Goal: Navigation & Orientation: Find specific page/section

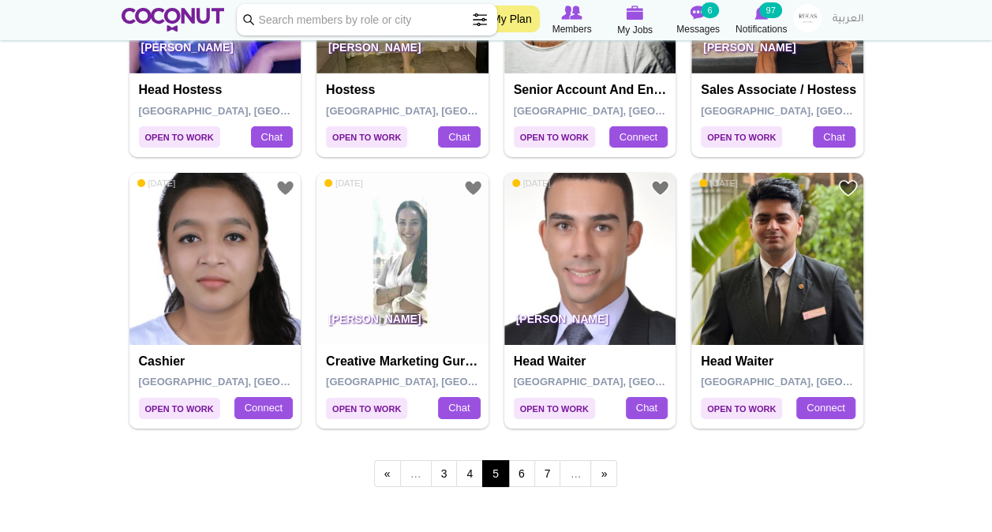
click at [208, 285] on img at bounding box center [215, 259] width 172 height 172
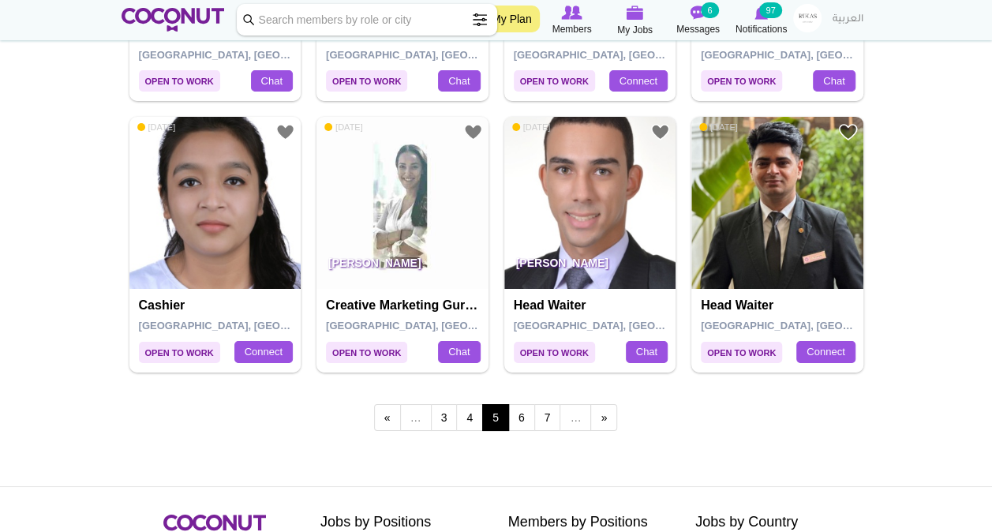
scroll to position [2688, 0]
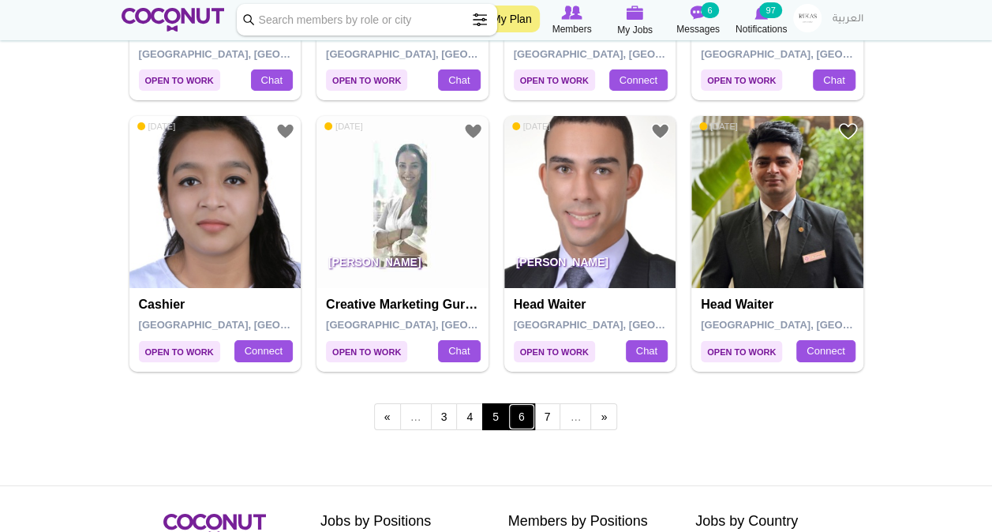
click at [526, 418] on link "6" at bounding box center [521, 416] width 27 height 27
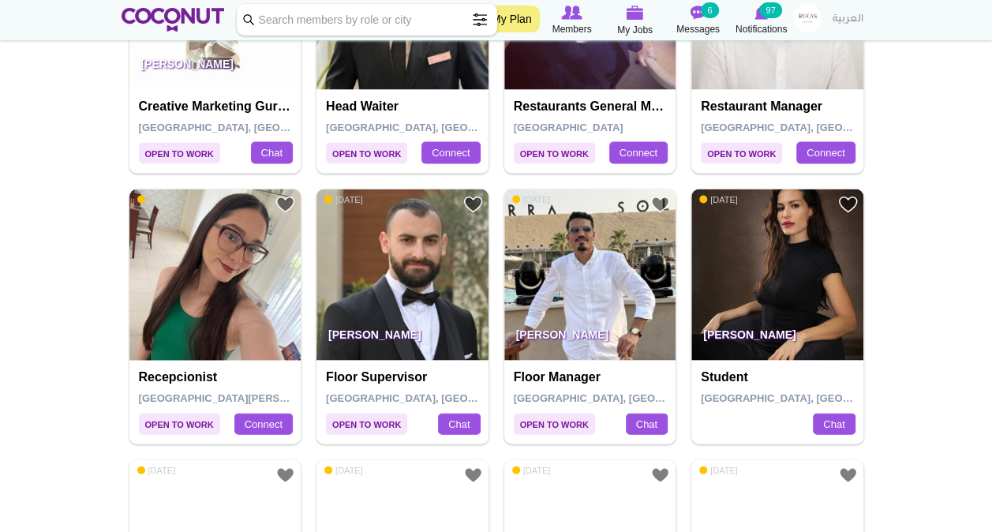
scroll to position [1532, 0]
